Goal: Information Seeking & Learning: Learn about a topic

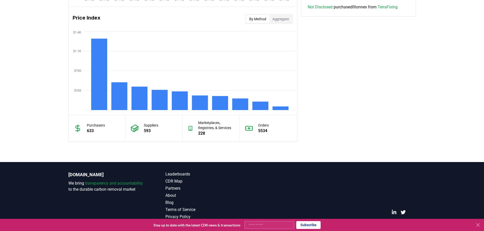
scroll to position [422, 0]
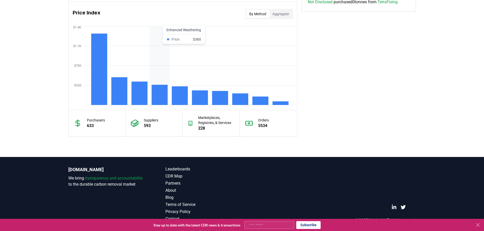
click at [157, 96] on rect at bounding box center [159, 95] width 16 height 20
click at [142, 88] on rect at bounding box center [139, 93] width 16 height 23
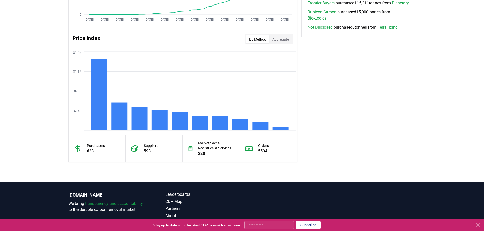
scroll to position [345, 0]
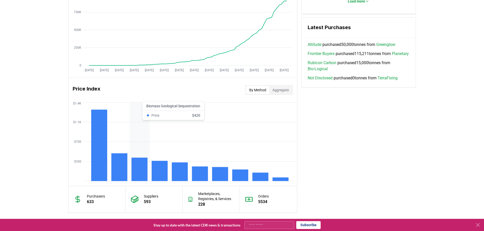
click at [136, 164] on rect at bounding box center [139, 169] width 16 height 23
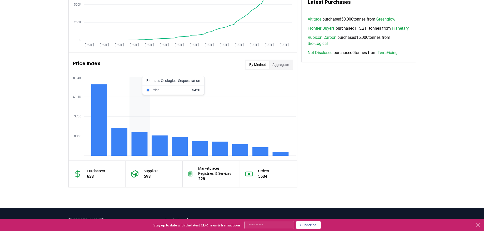
click at [140, 139] on rect at bounding box center [139, 144] width 16 height 23
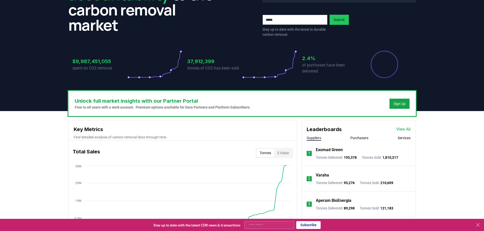
scroll to position [0, 0]
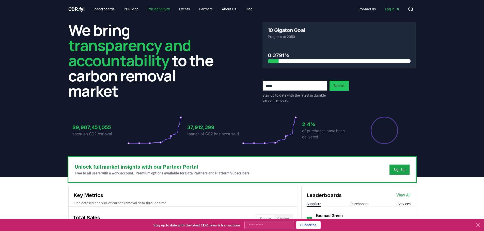
click at [165, 9] on link "Pricing Survey" at bounding box center [158, 9] width 30 height 9
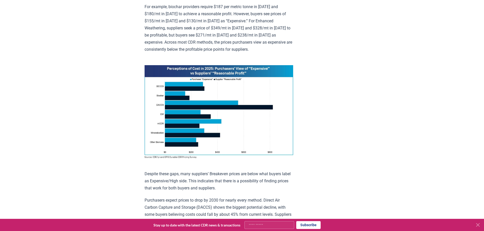
scroll to position [305, 0]
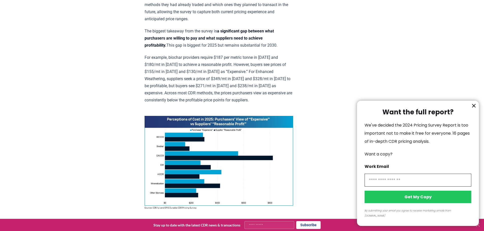
click at [473, 107] on icon "information" at bounding box center [473, 105] width 3 height 3
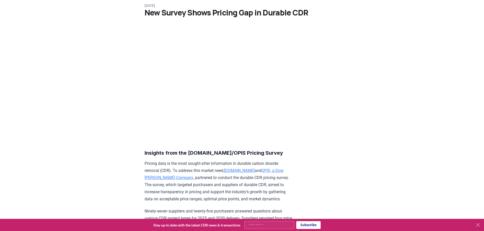
scroll to position [0, 0]
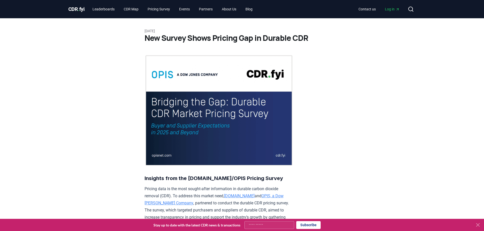
click at [80, 9] on span "CDR . fyi" at bounding box center [76, 9] width 16 height 6
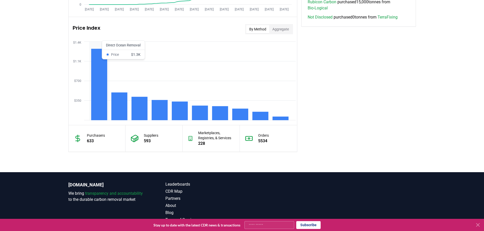
scroll to position [422, 0]
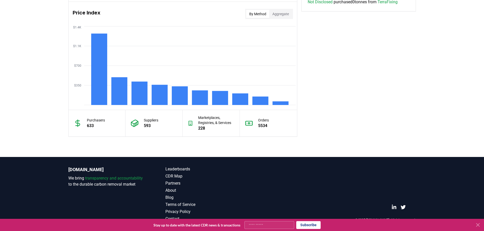
click at [191, 124] on icon at bounding box center [190, 123] width 5 height 8
